Goal: Task Accomplishment & Management: Use online tool/utility

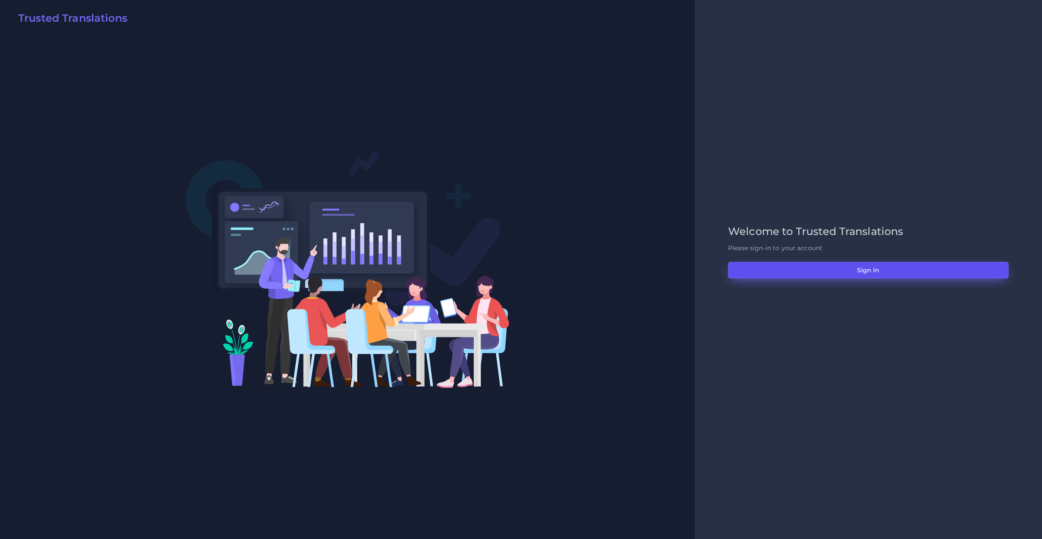
click at [843, 265] on button "Sign in" at bounding box center [868, 270] width 280 height 16
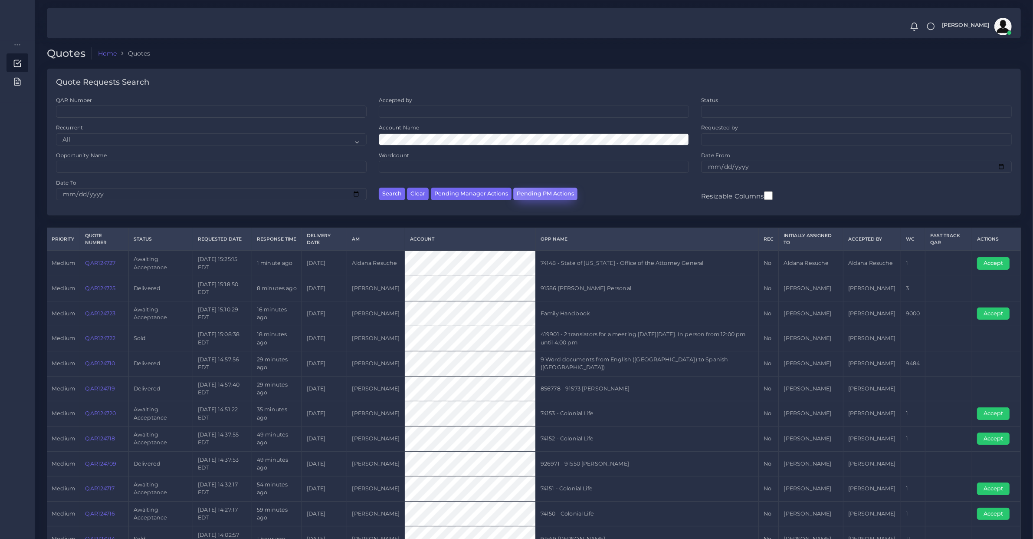
click at [556, 190] on button "Pending PM Actions" at bounding box center [545, 193] width 64 height 13
select select "awaiting_acceptance"
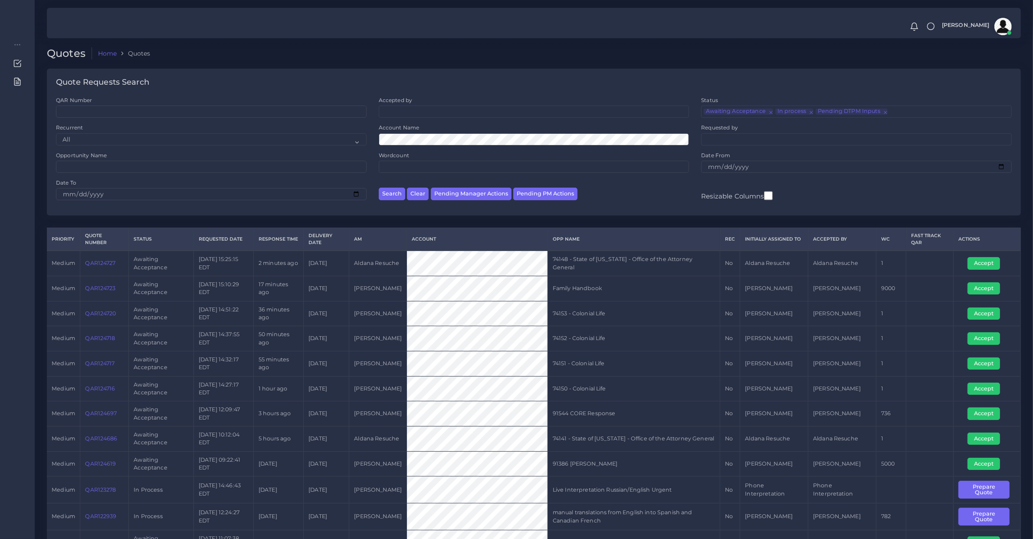
click at [107, 294] on td "QAR124723" at bounding box center [104, 288] width 49 height 25
copy link "QAR124723"
click at [107, 289] on link "QAR124723" at bounding box center [100, 288] width 30 height 7
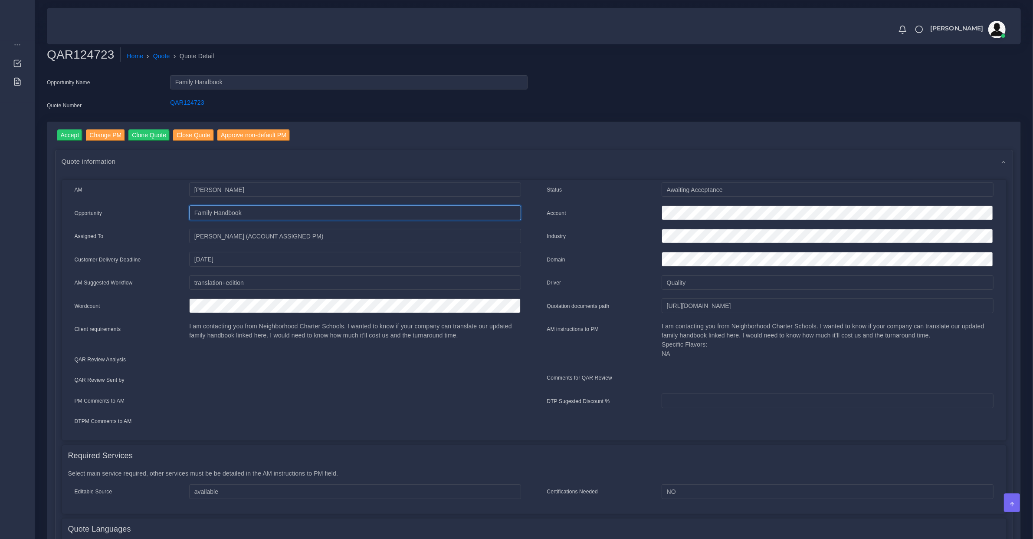
click at [200, 197] on input "Family Handbook" at bounding box center [355, 189] width 332 height 15
click at [72, 126] on div "Accept Change PM Clone Quote Close Quote Approve non-default PM Quote informati…" at bounding box center [533, 460] width 973 height 677
click at [74, 135] on input "Accept" at bounding box center [70, 135] width 26 height 12
click at [838, 300] on input "[URL][DOMAIN_NAME]" at bounding box center [828, 305] width 332 height 15
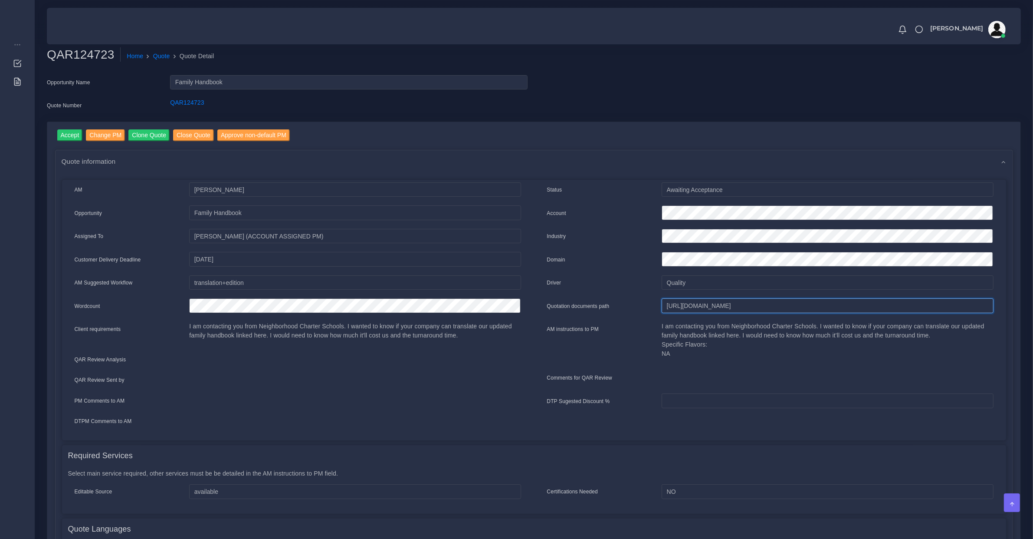
click at [838, 300] on input "[URL][DOMAIN_NAME]" at bounding box center [828, 305] width 332 height 15
click at [838, 300] on input "https://workdrive.zoho.com/fgoh3e43b1a1fe2124b65bedd7c3c51a0e040/teams/fgoh3e43…" at bounding box center [828, 305] width 332 height 15
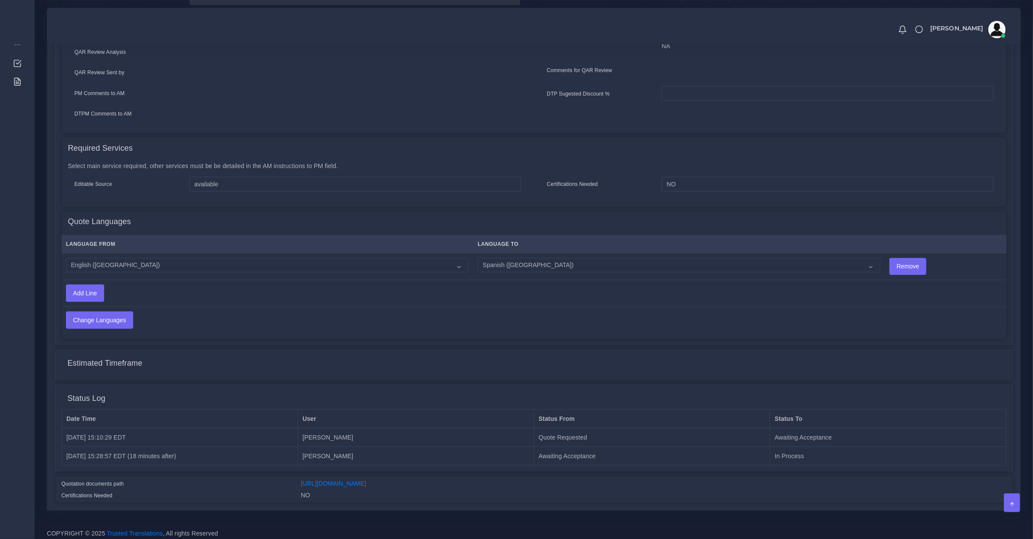
scroll to position [61, 0]
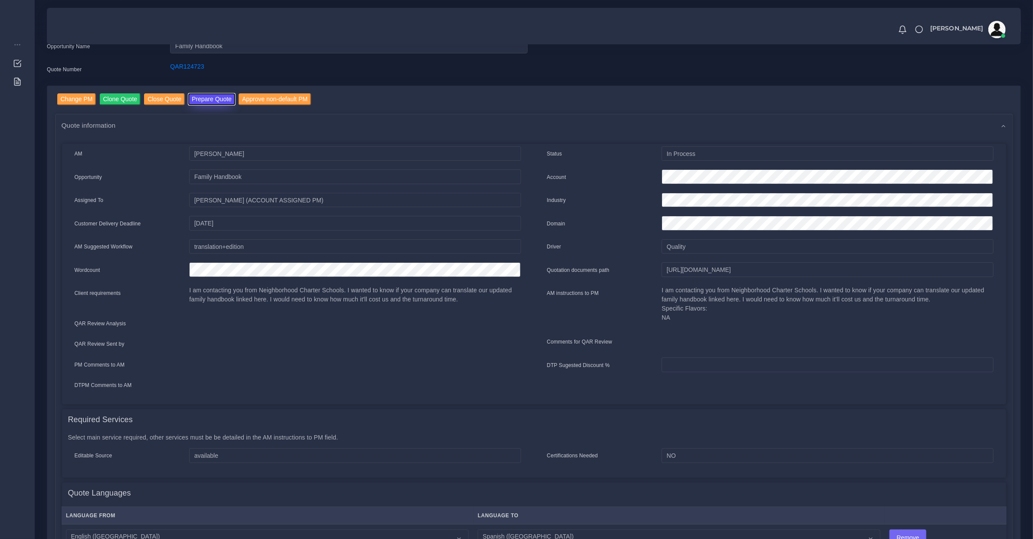
click at [194, 98] on button "Prepare Quote" at bounding box center [211, 99] width 47 height 12
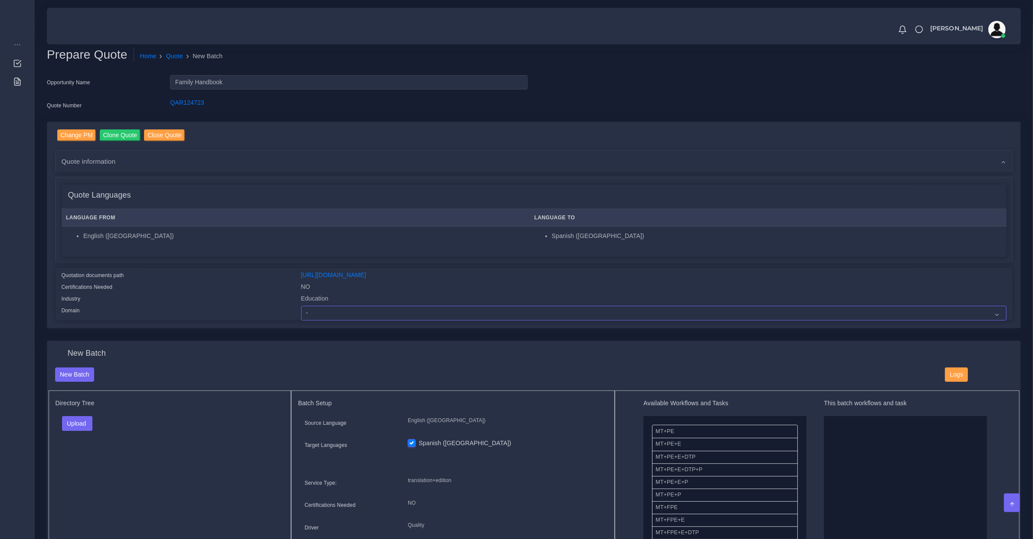
click at [327, 306] on select "- Advertising and Media Agriculture, Forestry and Fishing Architecture, Buildin…" at bounding box center [654, 313] width 706 height 15
select select "Education"
click at [301, 306] on select "- Advertising and Media Agriculture, Forestry and Fishing Architecture, Buildin…" at bounding box center [654, 313] width 706 height 15
click at [73, 419] on button "Upload" at bounding box center [77, 423] width 31 height 15
click at [83, 454] on label "Files" at bounding box center [92, 455] width 60 height 11
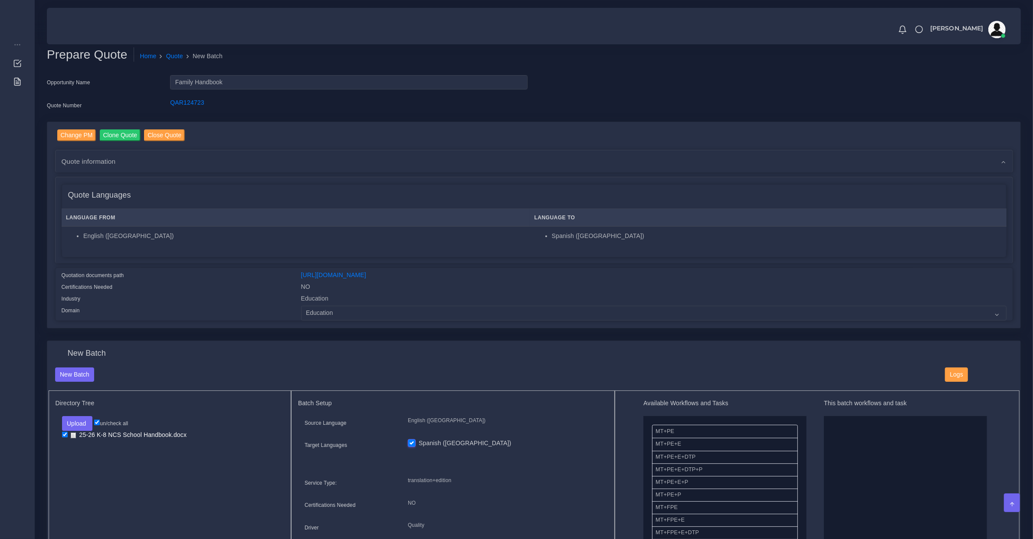
scroll to position [181, 0]
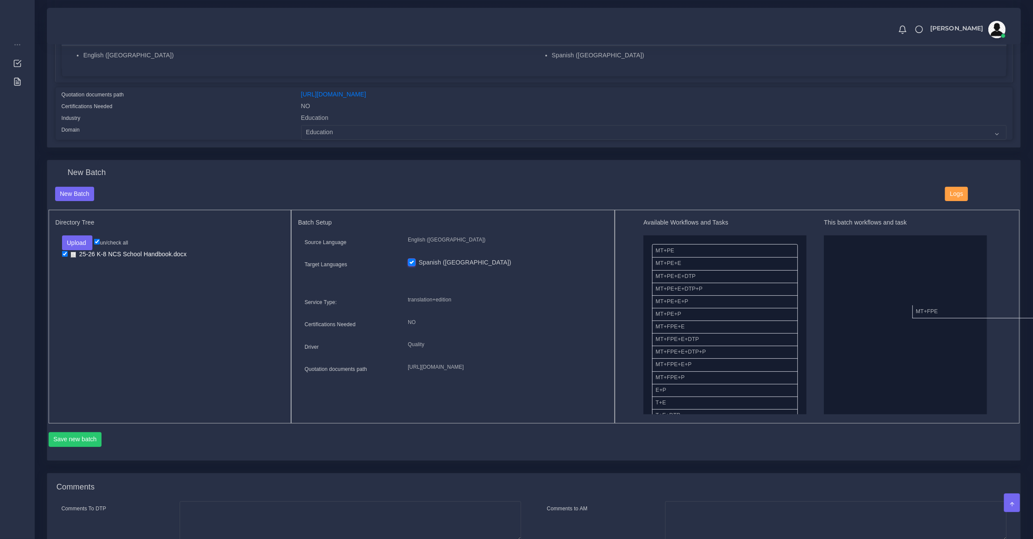
drag, startPoint x: 746, startPoint y: 326, endPoint x: 934, endPoint y: 302, distance: 189.4
drag, startPoint x: 668, startPoint y: 272, endPoint x: 1041, endPoint y: 361, distance: 383.0
drag, startPoint x: 668, startPoint y: 367, endPoint x: 857, endPoint y: 256, distance: 219.1
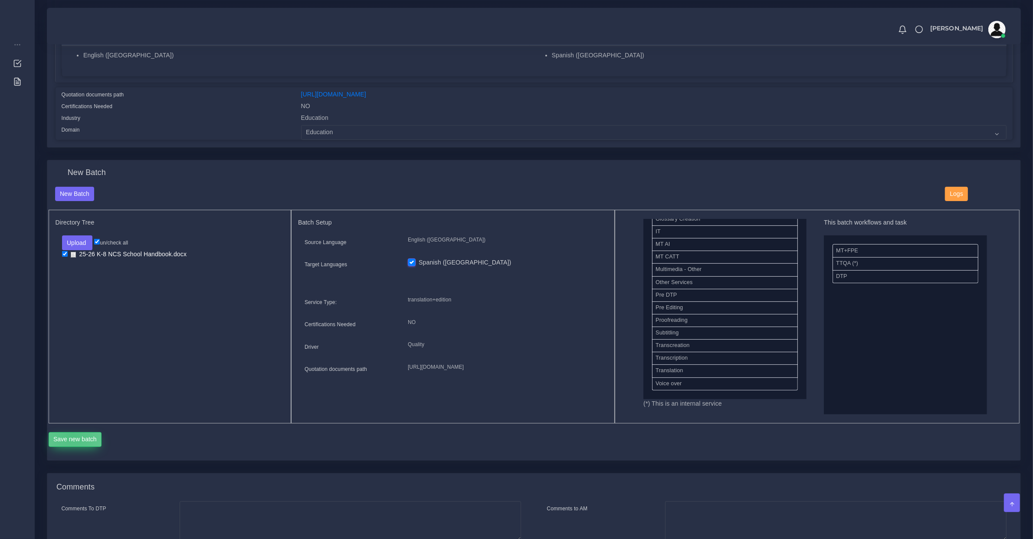
click at [72, 432] on button "Save new batch" at bounding box center [75, 439] width 53 height 15
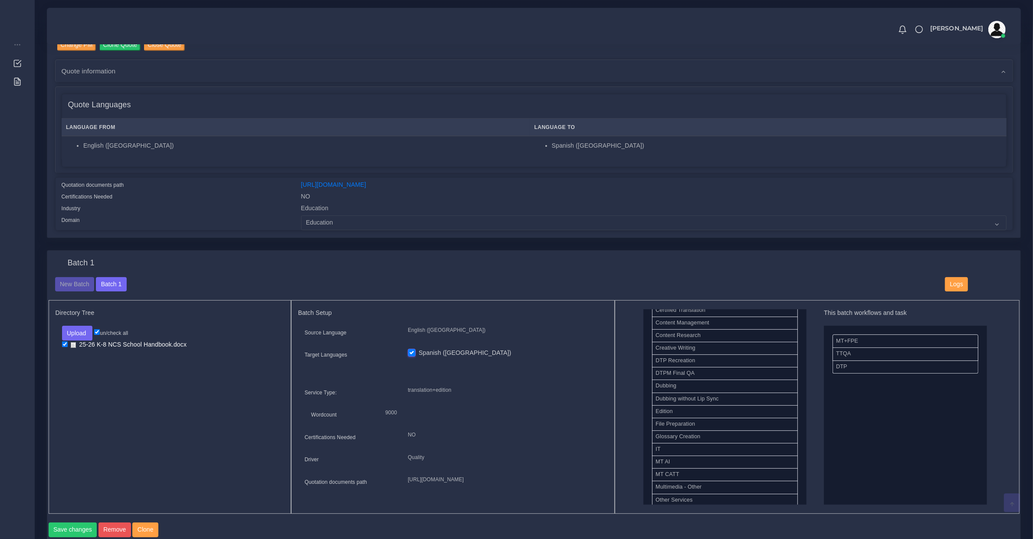
scroll to position [452, 0]
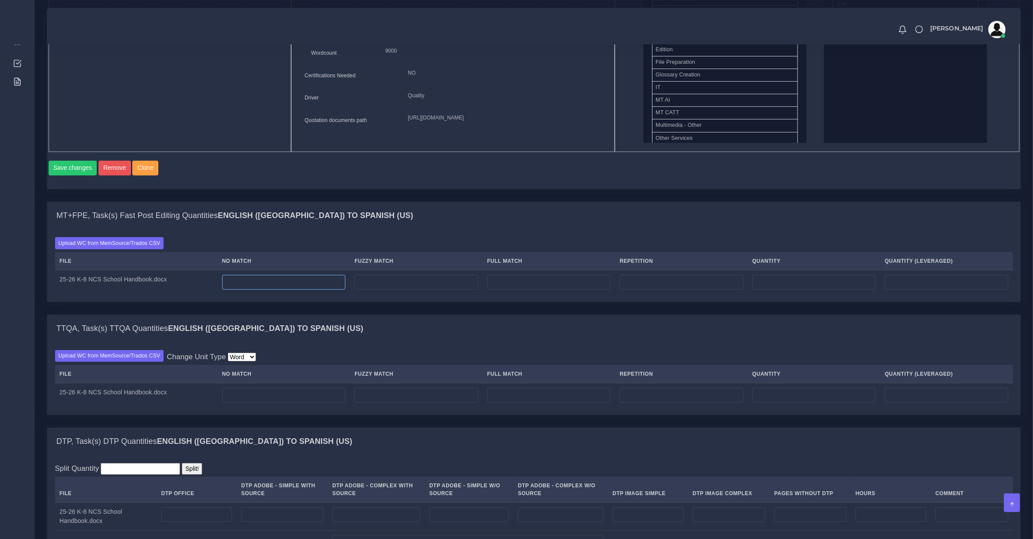
click at [252, 289] on input "number" at bounding box center [284, 282] width 124 height 15
type input "16711"
click at [650, 289] on input "number" at bounding box center [682, 282] width 124 height 15
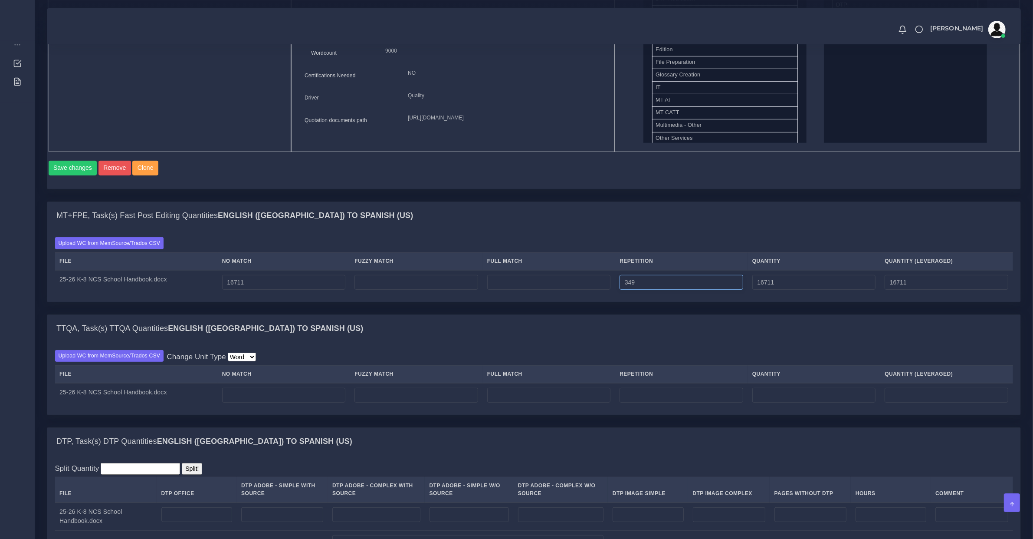
type input "349"
type input "17060"
type input "16798"
click at [304, 383] on th "No Match" at bounding box center [283, 374] width 133 height 18
drag, startPoint x: 290, startPoint y: 387, endPoint x: 283, endPoint y: 394, distance: 9.2
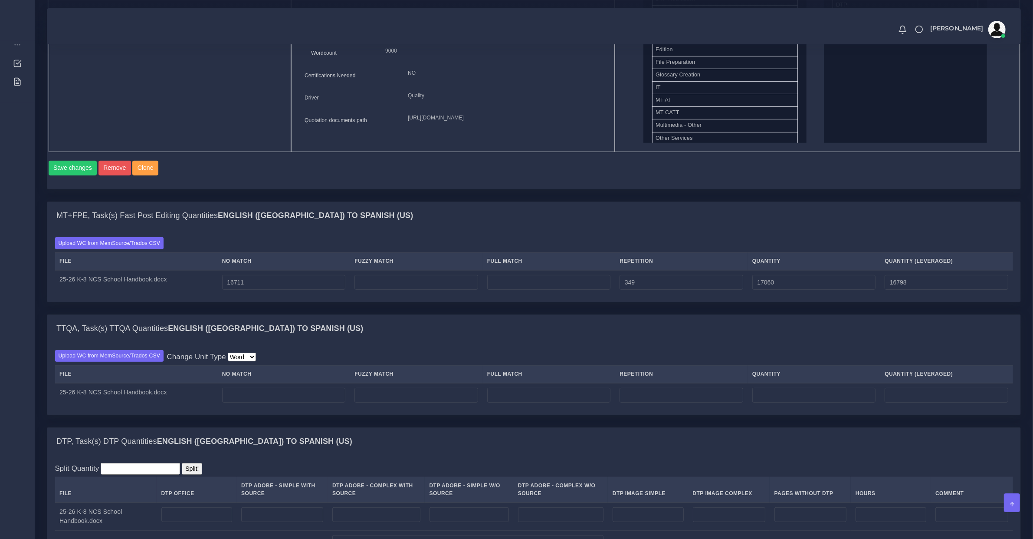
click at [287, 383] on th "No Match" at bounding box center [283, 374] width 133 height 18
drag, startPoint x: 283, startPoint y: 395, endPoint x: 283, endPoint y: 404, distance: 9.1
click at [283, 398] on td at bounding box center [283, 395] width 133 height 24
click at [283, 402] on input "number" at bounding box center [284, 395] width 124 height 15
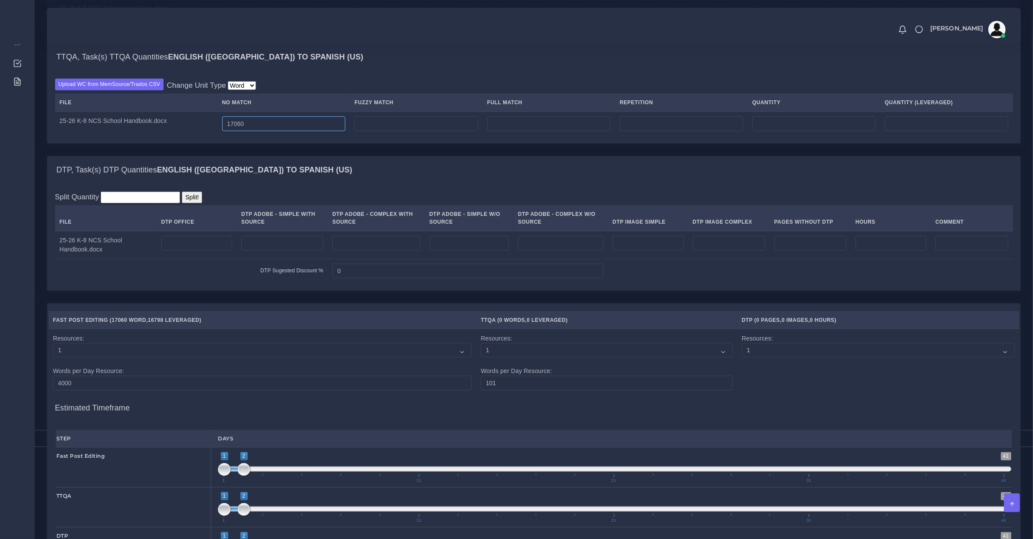
type input "17060"
click at [215, 244] on input "number" at bounding box center [196, 243] width 71 height 15
type input "51"
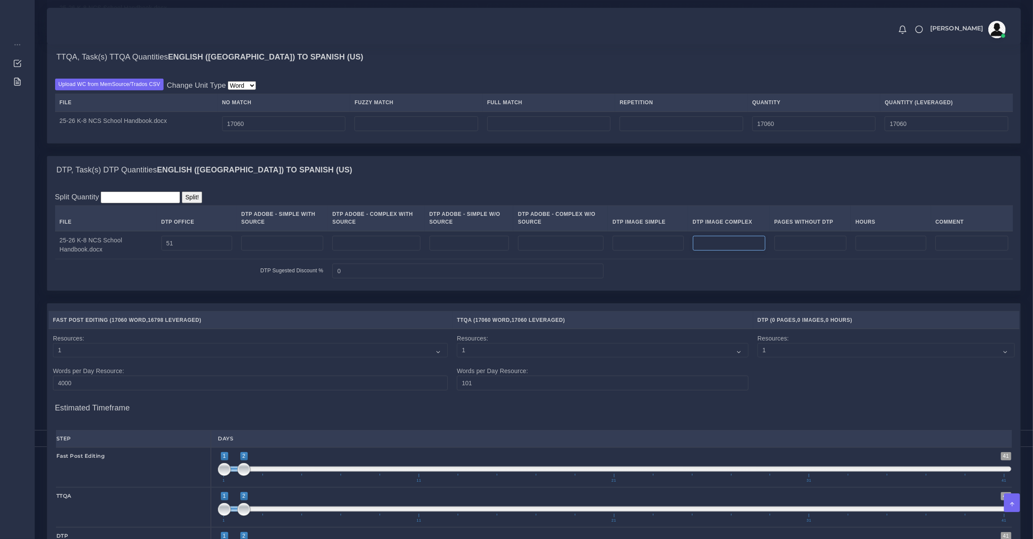
click at [730, 250] on input "number" at bounding box center [729, 243] width 72 height 15
type input "1"
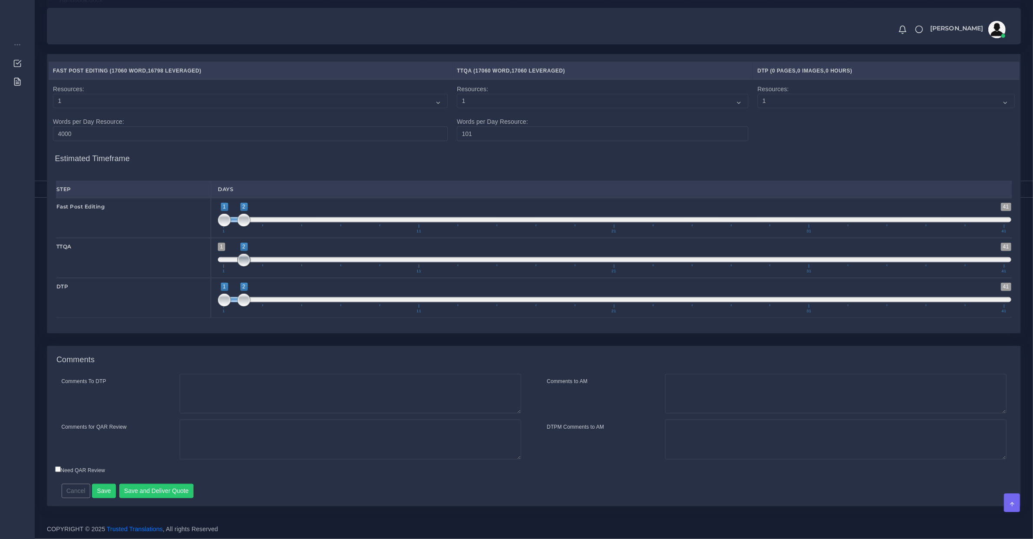
drag, startPoint x: 223, startPoint y: 255, endPoint x: 258, endPoint y: 259, distance: 35.9
click at [258, 259] on span "1 41 2 2 2 — 2 1 11 21 31 41" at bounding box center [615, 258] width 794 height 30
click at [258, 259] on span at bounding box center [615, 259] width 794 height 5
type input "3;3"
click at [258, 259] on span "1 41 2 2 2 — 2 1 11 21 31 41" at bounding box center [615, 258] width 794 height 30
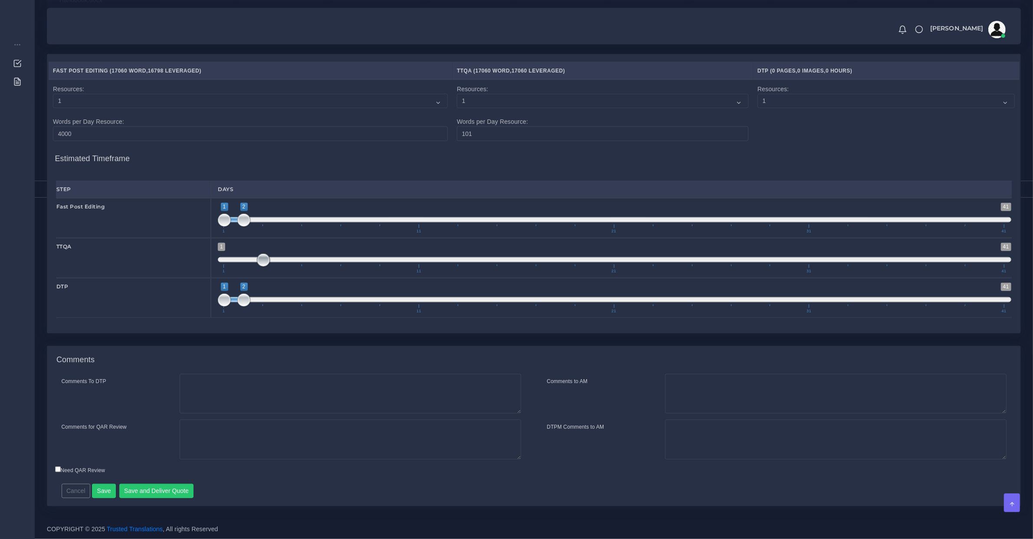
drag, startPoint x: 258, startPoint y: 259, endPoint x: 270, endPoint y: 302, distance: 44.0
click at [256, 261] on span "1 41 3 3 3 — 3 1 11 21 31 41" at bounding box center [615, 258] width 794 height 30
click at [270, 302] on span at bounding box center [615, 299] width 794 height 5
click at [270, 303] on span "1 41 1 2 1 — 2 1 11 21 31 41" at bounding box center [615, 298] width 794 height 30
type input "4;4"
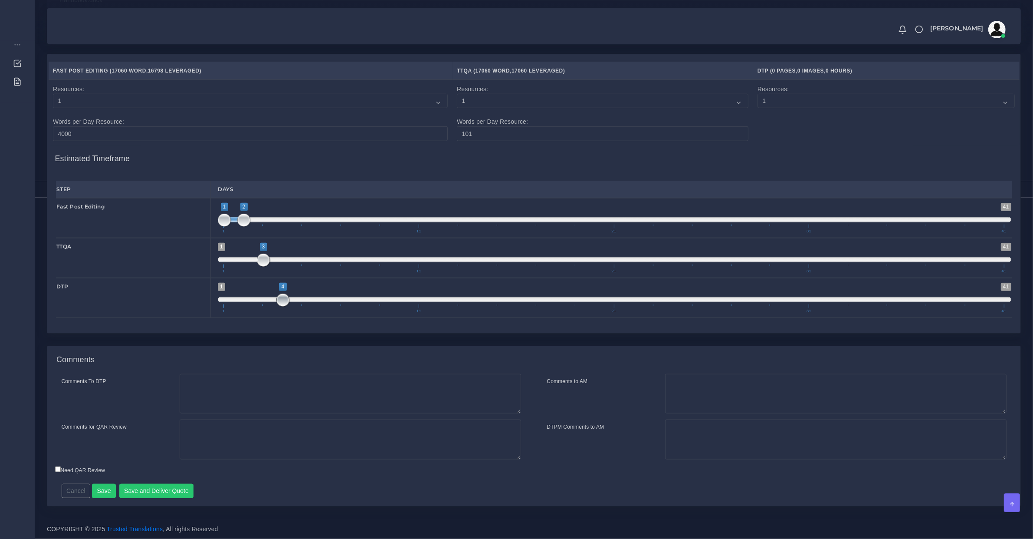
drag, startPoint x: 264, startPoint y: 302, endPoint x: 287, endPoint y: 296, distance: 23.9
click at [287, 296] on span at bounding box center [282, 299] width 13 height 13
click at [174, 493] on button "Save and Deliver Quote" at bounding box center [156, 490] width 75 height 15
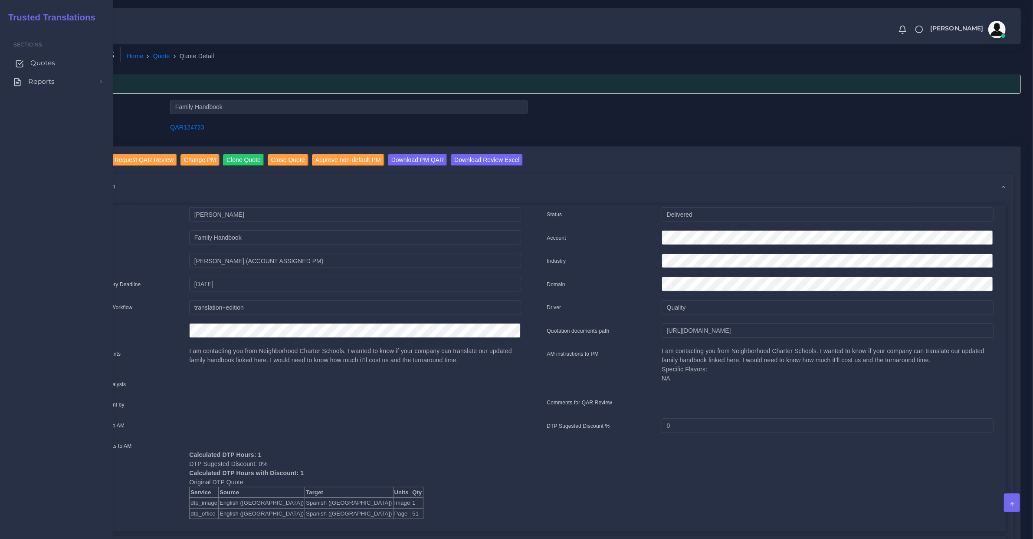
click at [35, 68] on link "Quotes" at bounding box center [57, 63] width 100 height 18
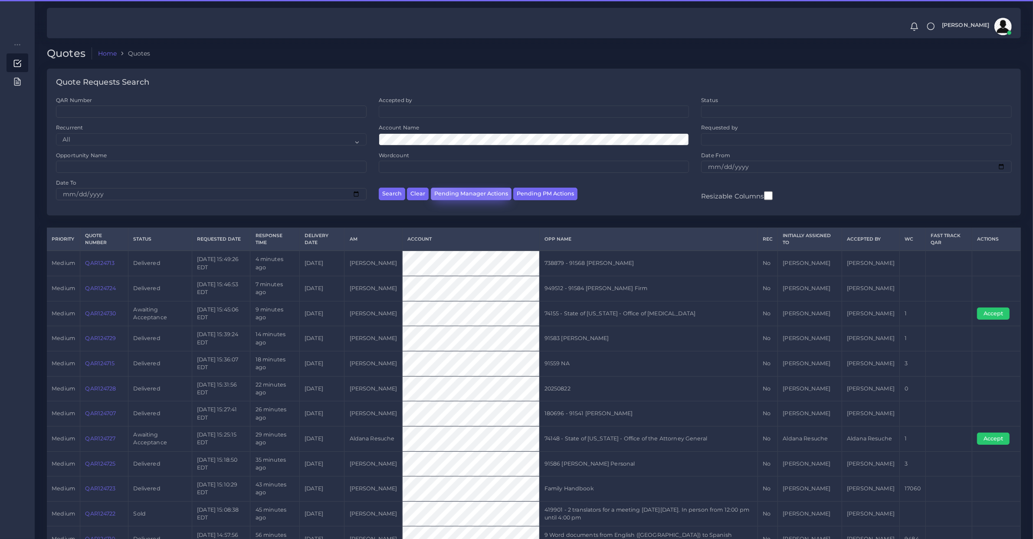
click at [473, 192] on button "Pending Manager Actions" at bounding box center [471, 193] width 81 height 13
select select "awaiting_manager_initial_review"
